Goal: Transaction & Acquisition: Purchase product/service

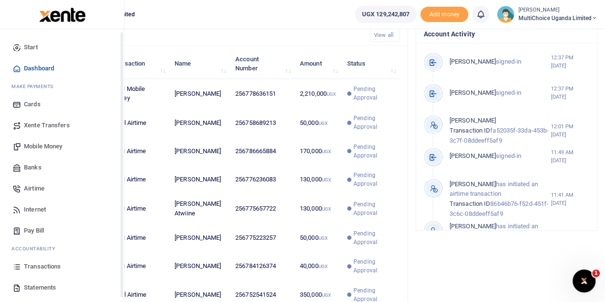
scroll to position [39, 0]
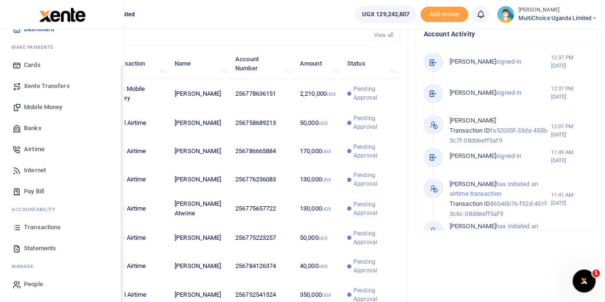
click at [46, 225] on span "Transactions" at bounding box center [42, 227] width 37 height 10
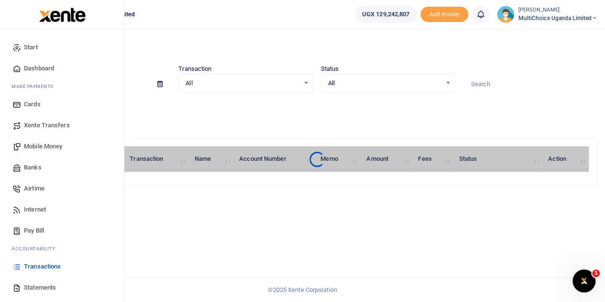
click at [52, 146] on span "Mobile Money" at bounding box center [43, 147] width 38 height 10
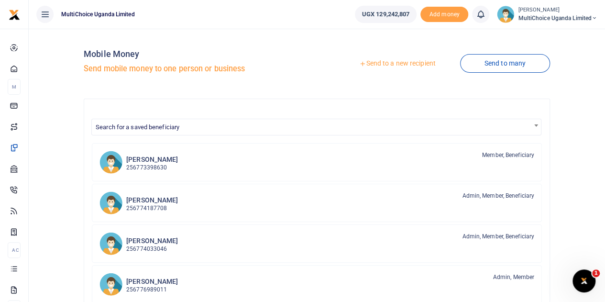
click at [499, 63] on link "Send to many" at bounding box center [505, 63] width 90 height 19
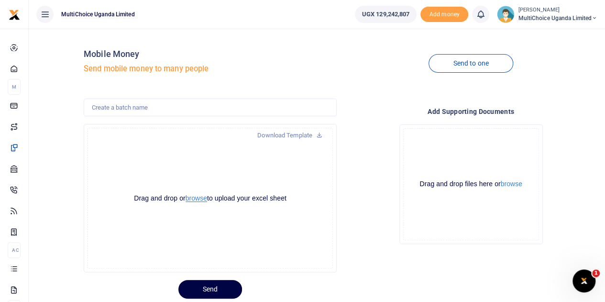
click at [198, 199] on button "browse" at bounding box center [197, 198] width 22 height 7
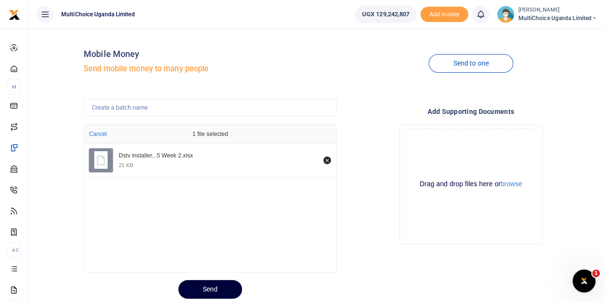
click at [212, 287] on button "Send" at bounding box center [210, 289] width 64 height 19
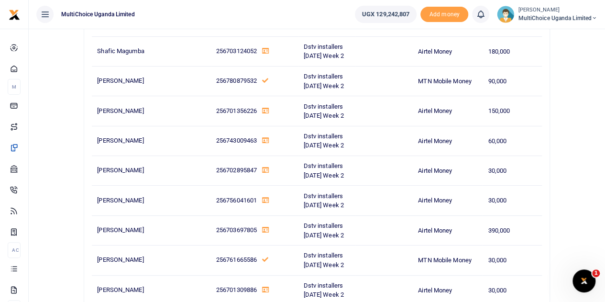
scroll to position [8051, 0]
